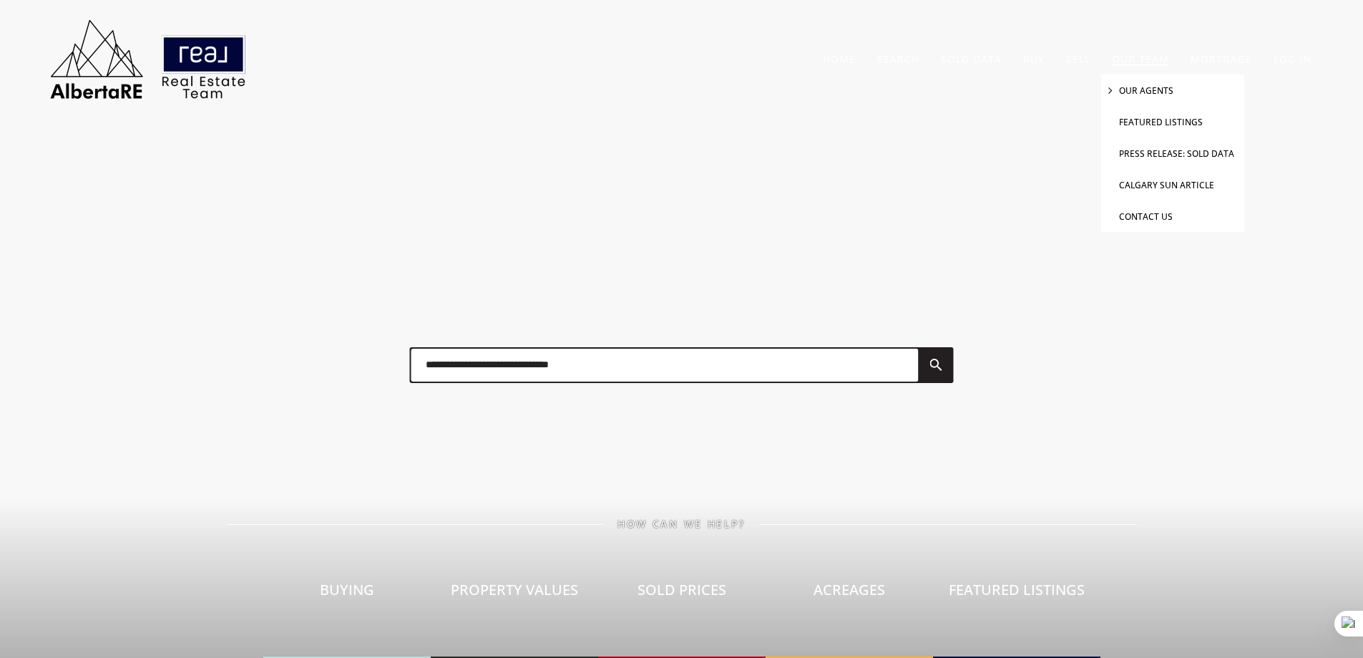
click at [1149, 89] on link "Our Agents" at bounding box center [1146, 90] width 54 height 12
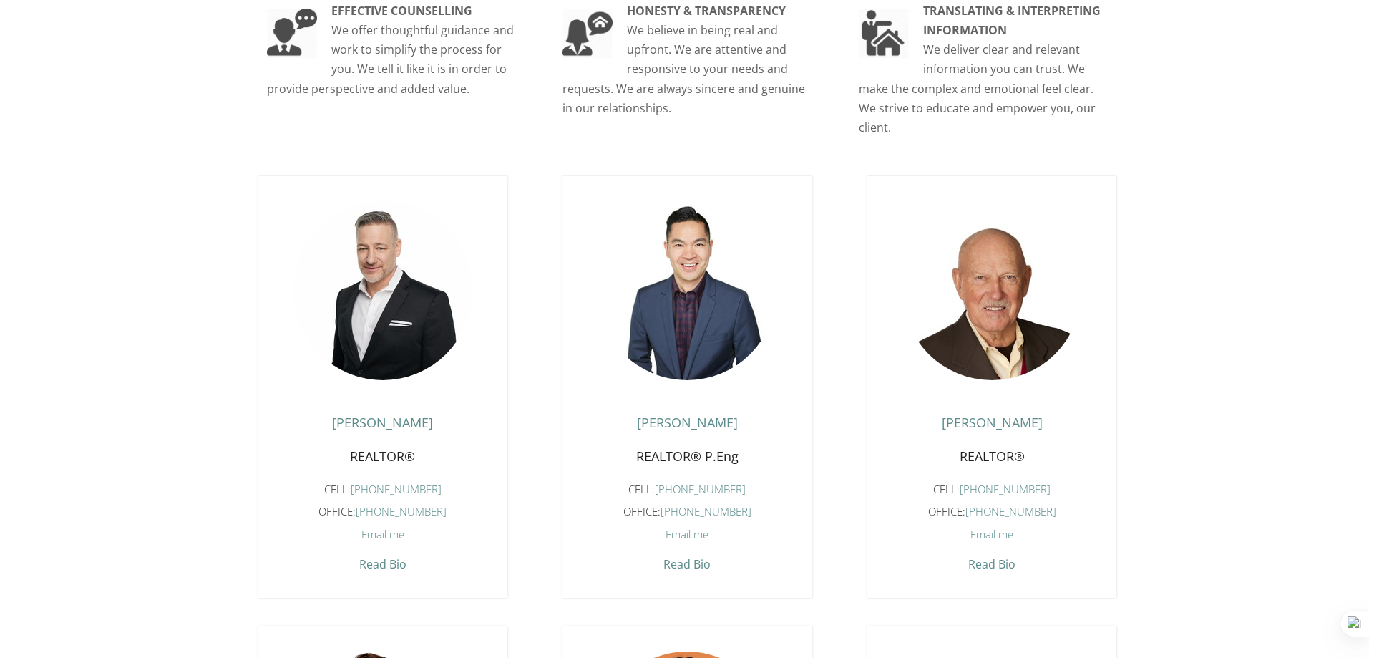
scroll to position [477, 0]
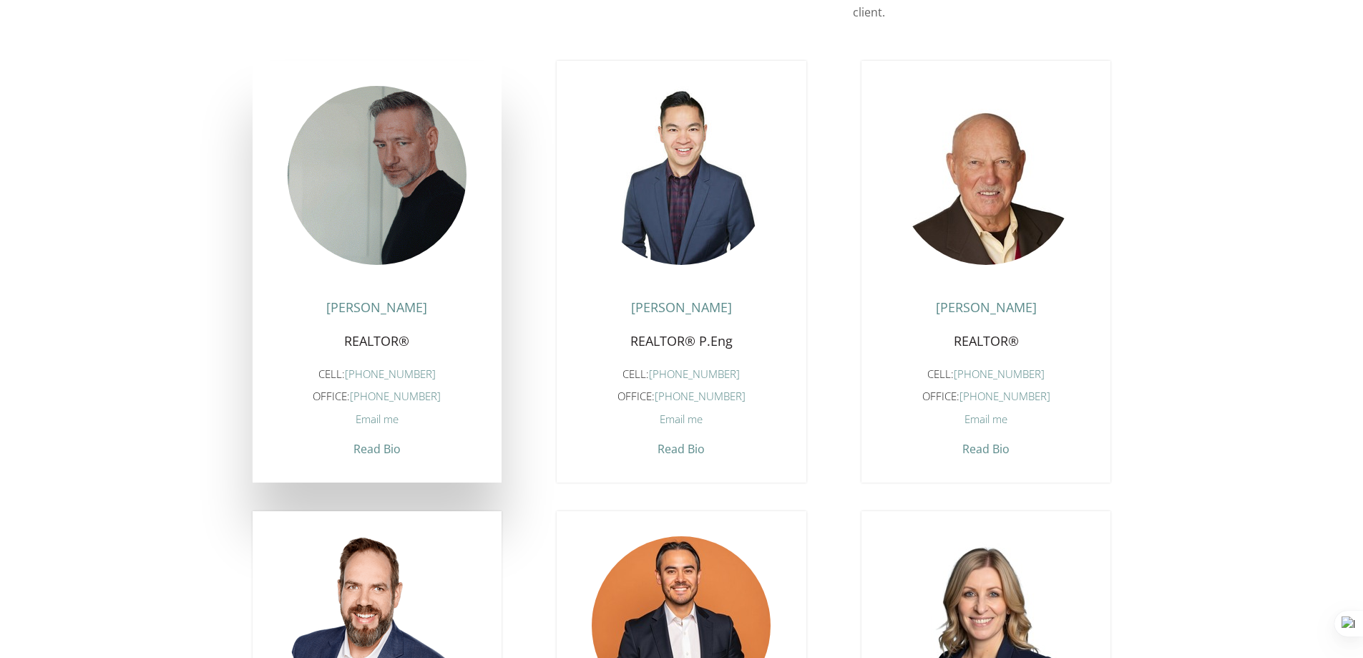
drag, startPoint x: 411, startPoint y: 212, endPoint x: 387, endPoint y: 175, distance: 43.9
click at [387, 175] on figure at bounding box center [377, 175] width 179 height 179
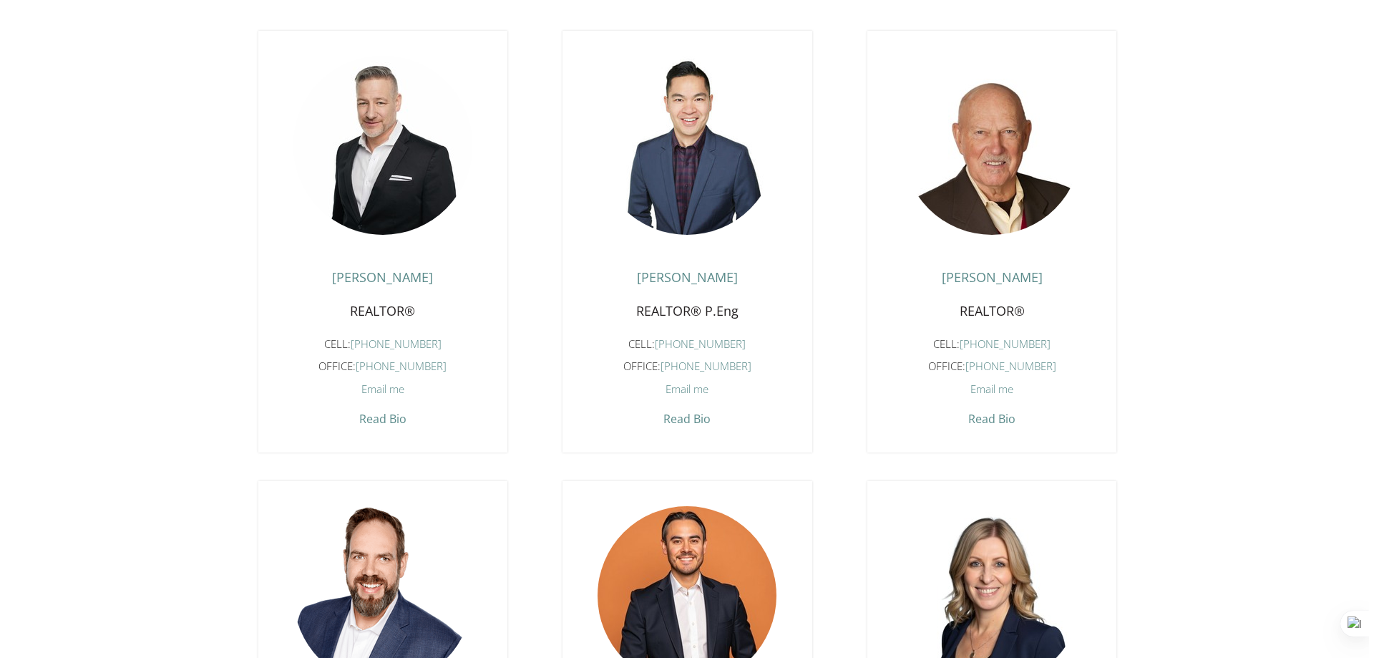
scroll to position [572, 0]
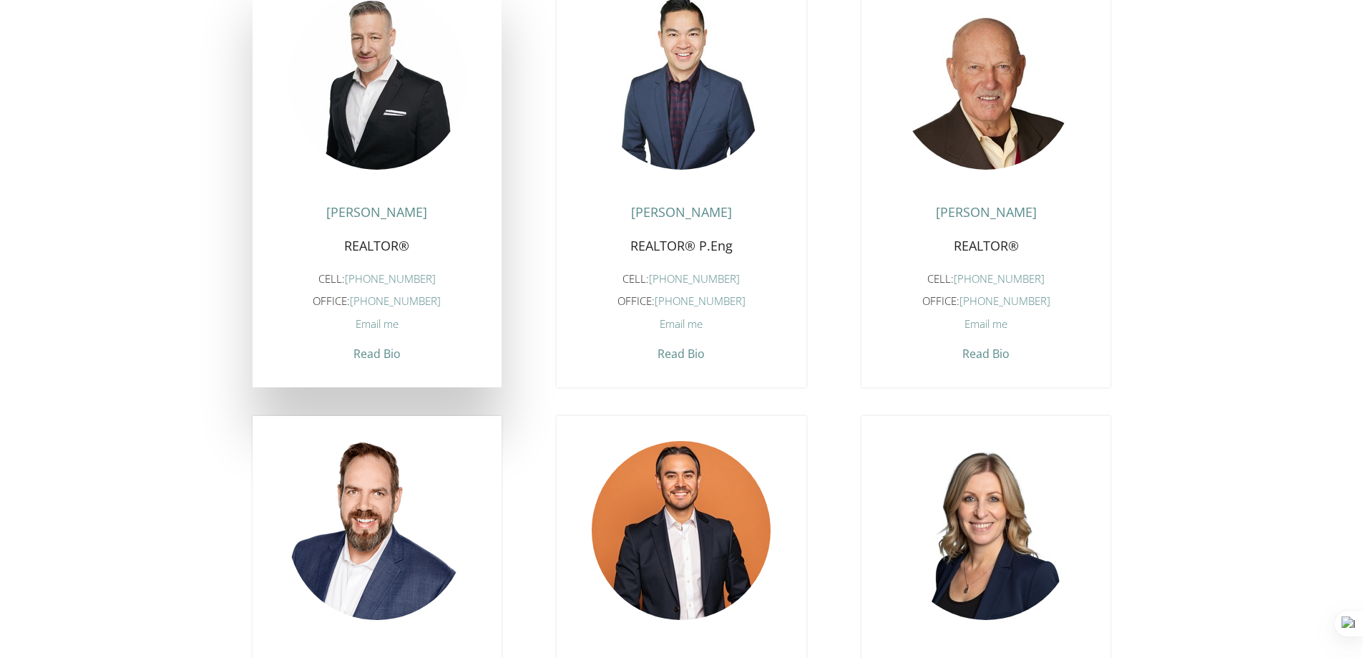
click at [365, 331] on span "Email me" at bounding box center [377, 323] width 43 height 14
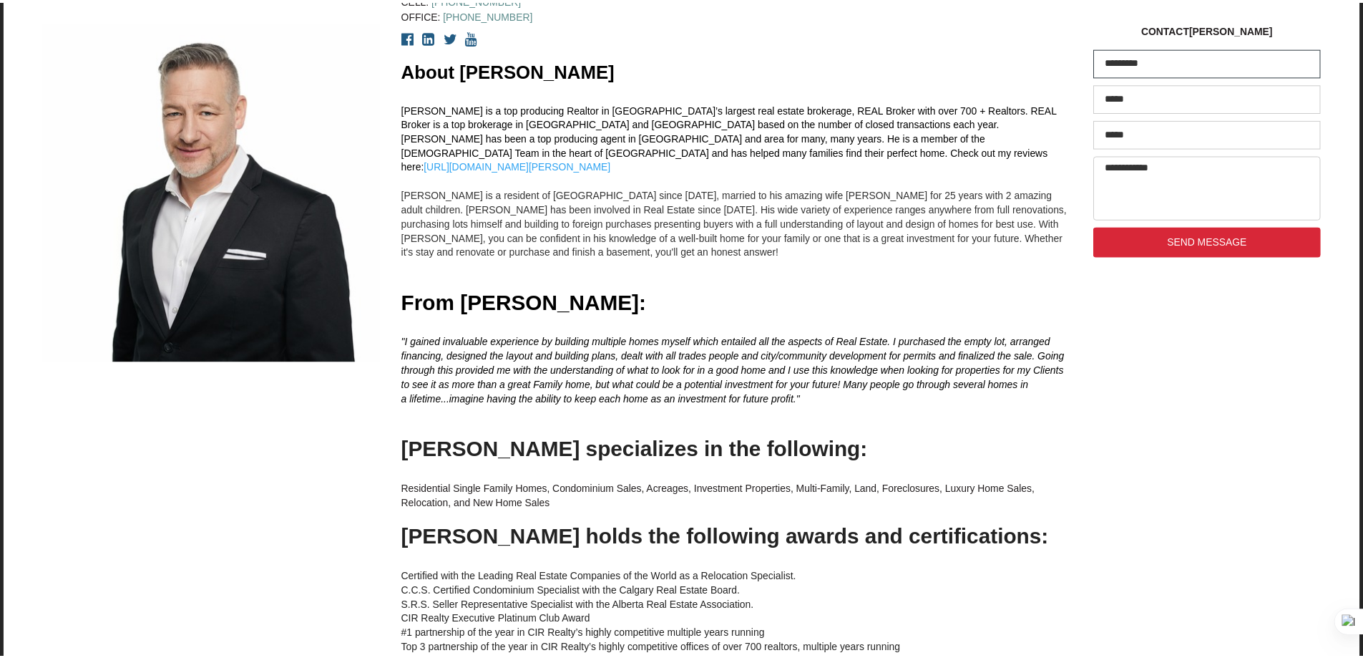
scroll to position [122, 0]
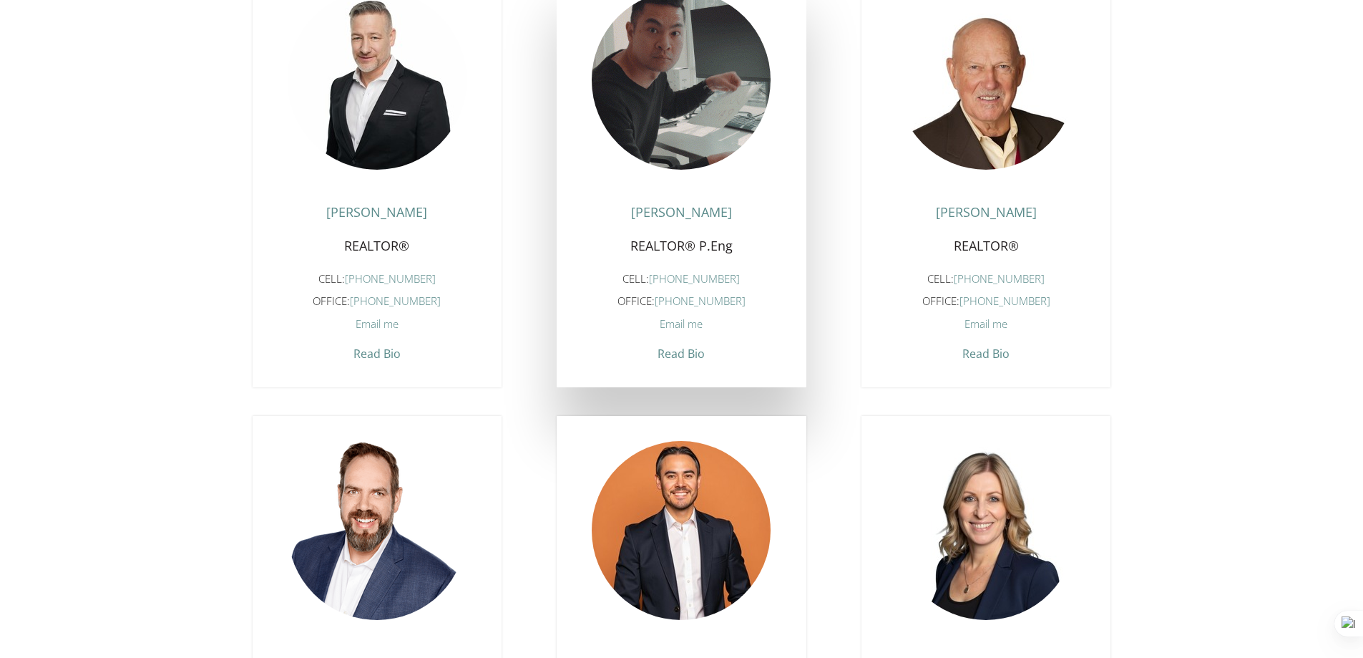
drag, startPoint x: 693, startPoint y: 90, endPoint x: 673, endPoint y: 83, distance: 21.3
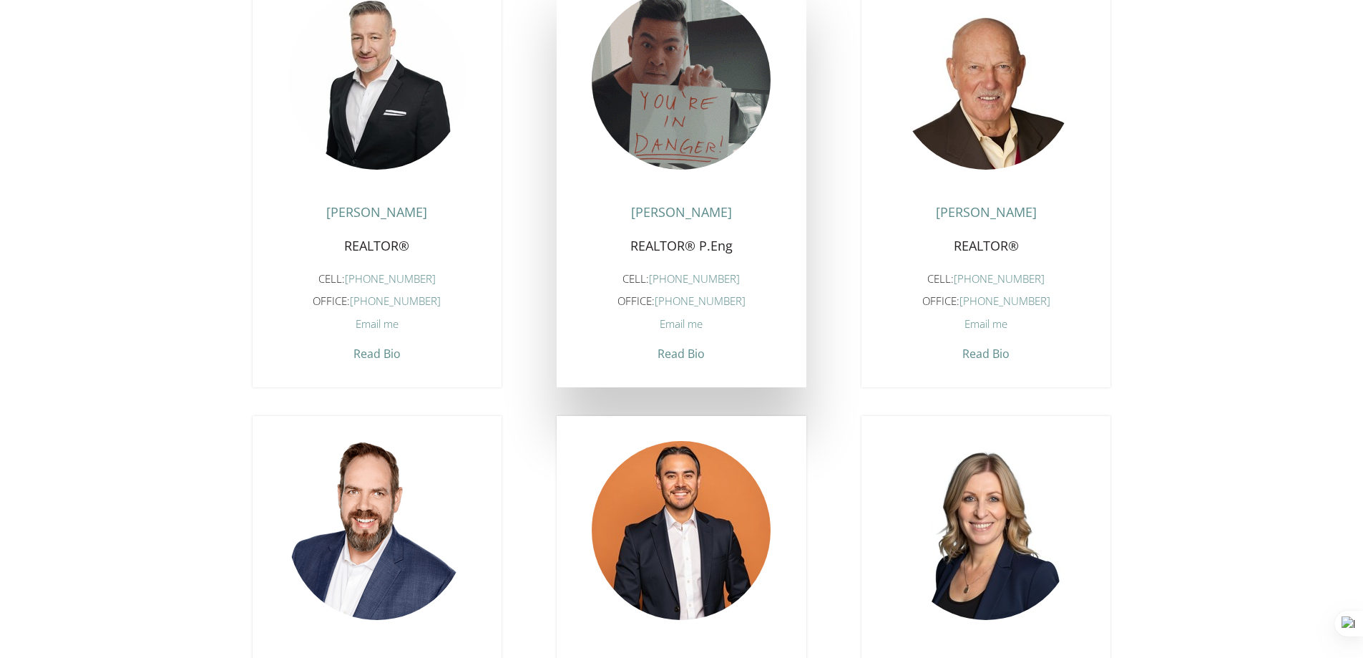
click at [673, 83] on figure at bounding box center [681, 80] width 179 height 179
